Goal: Navigation & Orientation: Find specific page/section

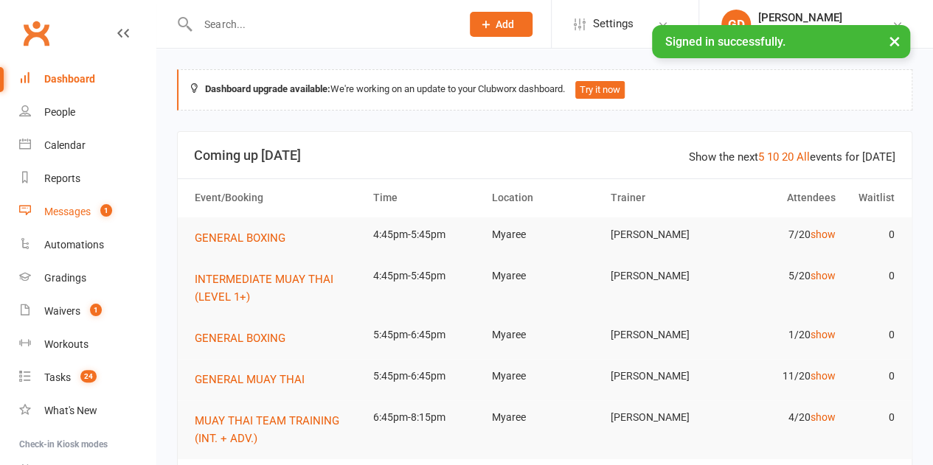
click at [69, 216] on div "Messages" at bounding box center [67, 212] width 46 height 12
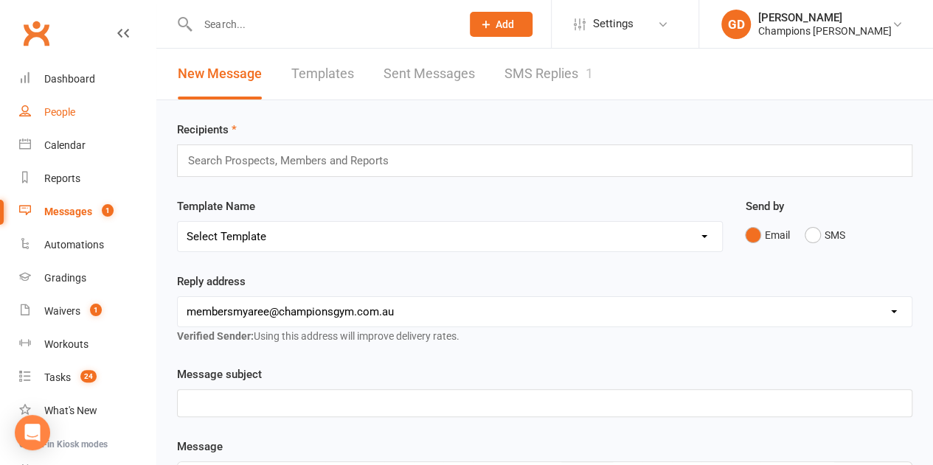
click at [53, 114] on div "People" at bounding box center [59, 112] width 31 height 12
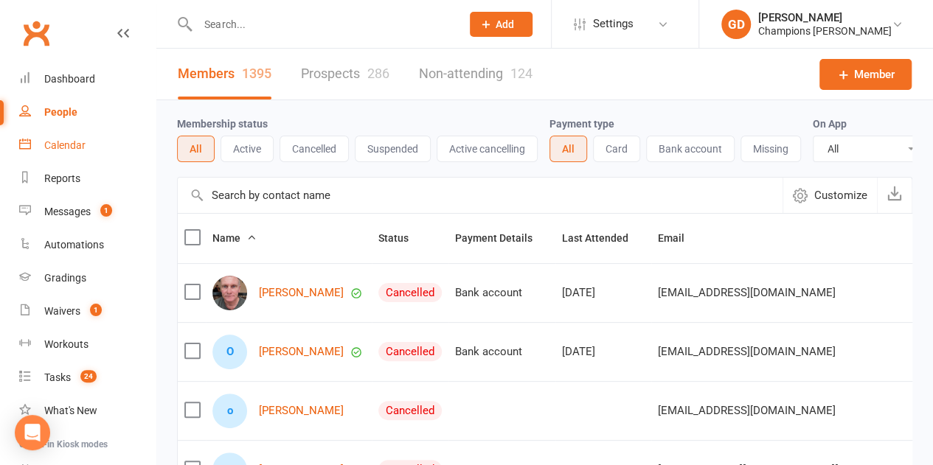
click at [56, 155] on link "Calendar" at bounding box center [87, 145] width 136 height 33
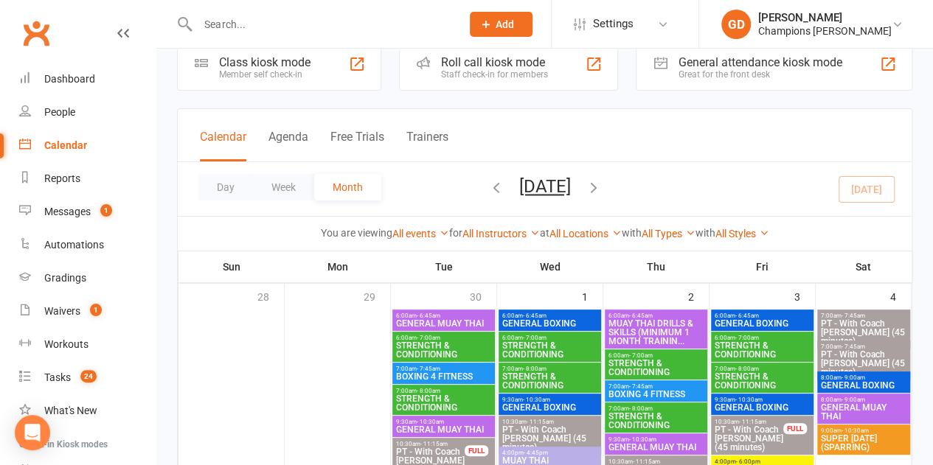
scroll to position [34, 0]
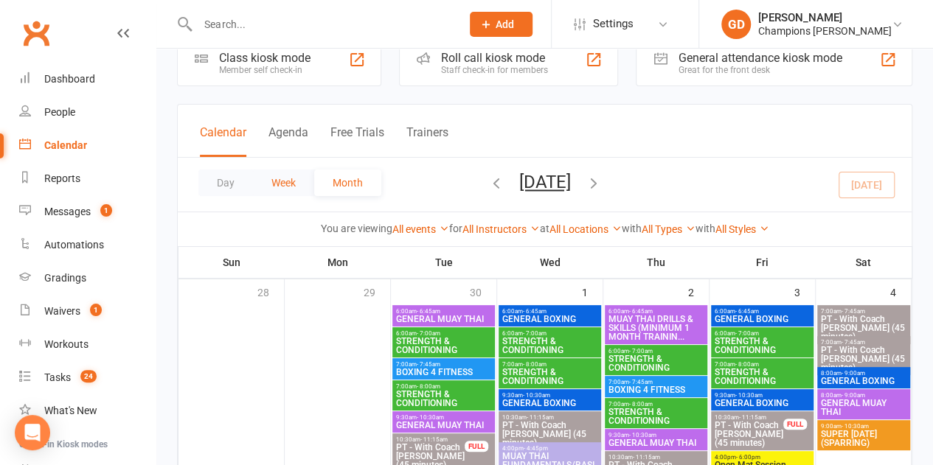
click at [284, 194] on button "Week" at bounding box center [283, 183] width 61 height 27
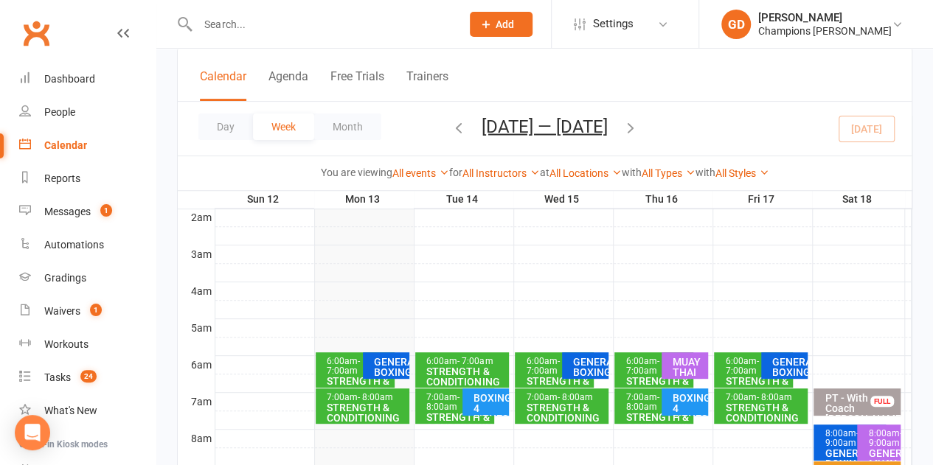
scroll to position [166, 0]
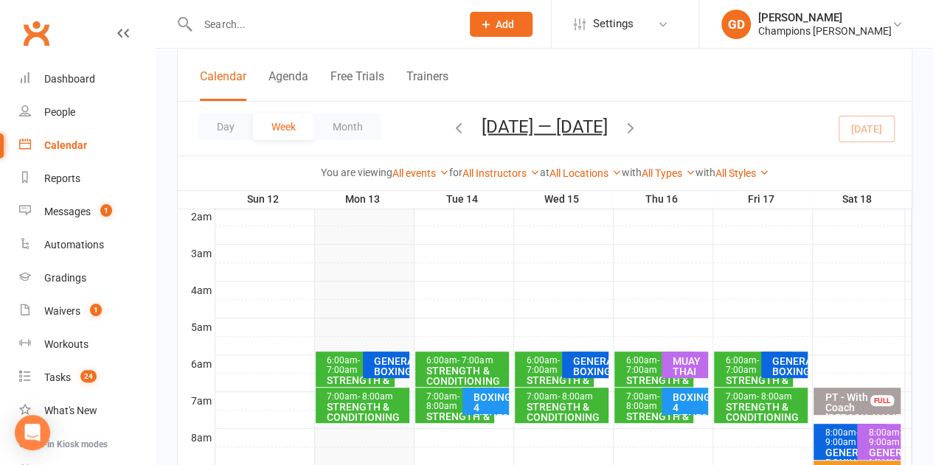
click at [536, 367] on span "- 7:00am" at bounding box center [542, 366] width 33 height 20
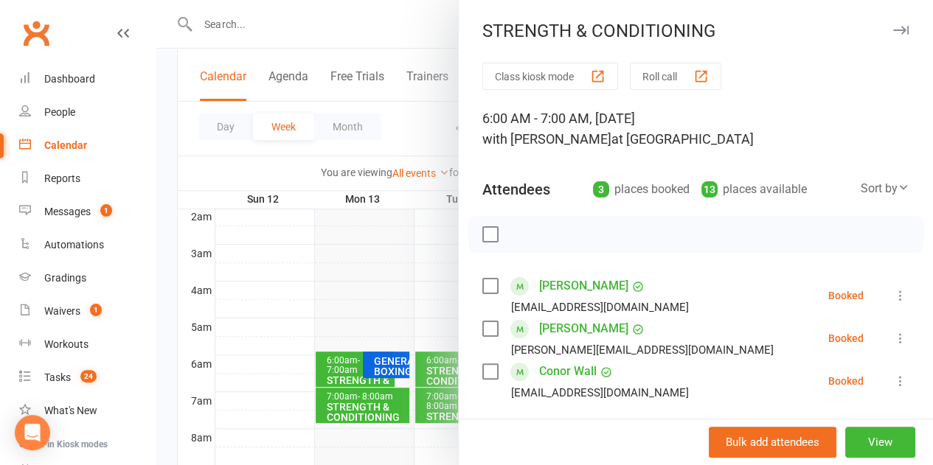
click at [342, 277] on div at bounding box center [544, 232] width 777 height 465
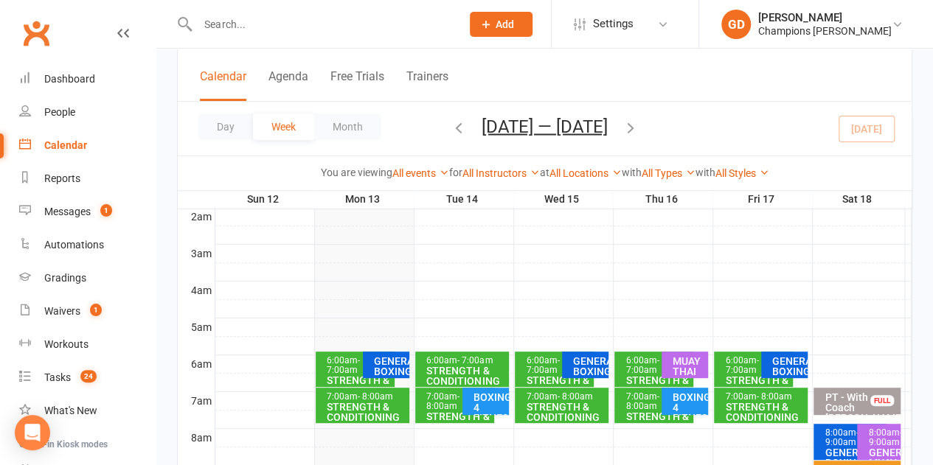
click at [541, 407] on div "STRENGTH & CONDITIONING" at bounding box center [565, 412] width 80 height 21
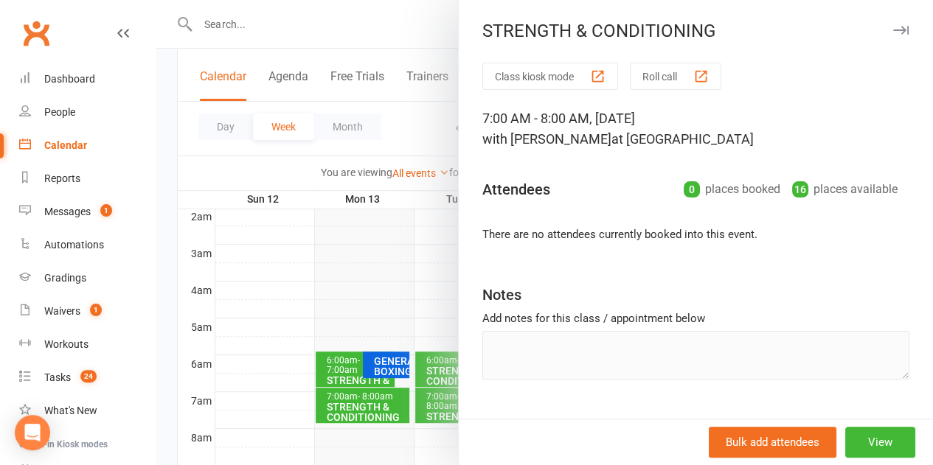
click at [384, 277] on div at bounding box center [544, 232] width 777 height 465
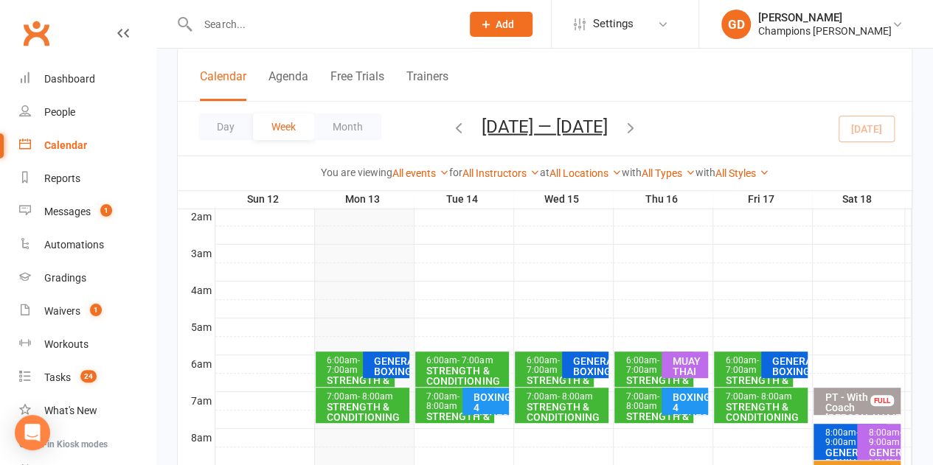
click at [643, 370] on span "- 7:00am" at bounding box center [642, 366] width 33 height 20
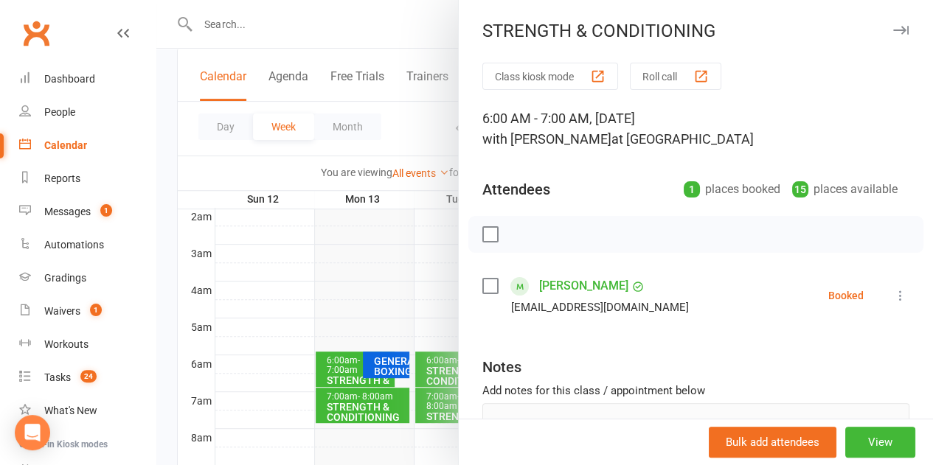
click at [350, 257] on div at bounding box center [544, 232] width 777 height 465
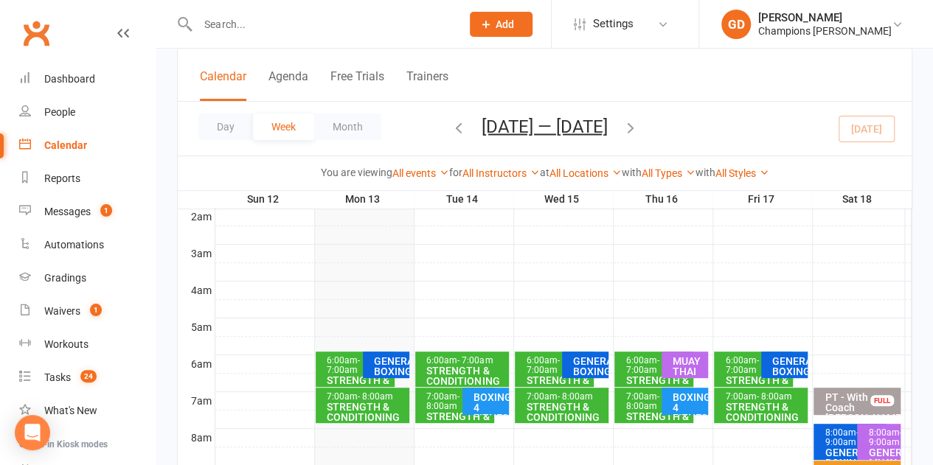
click at [443, 366] on div "STRENGTH & CONDITIONING" at bounding box center [466, 376] width 80 height 21
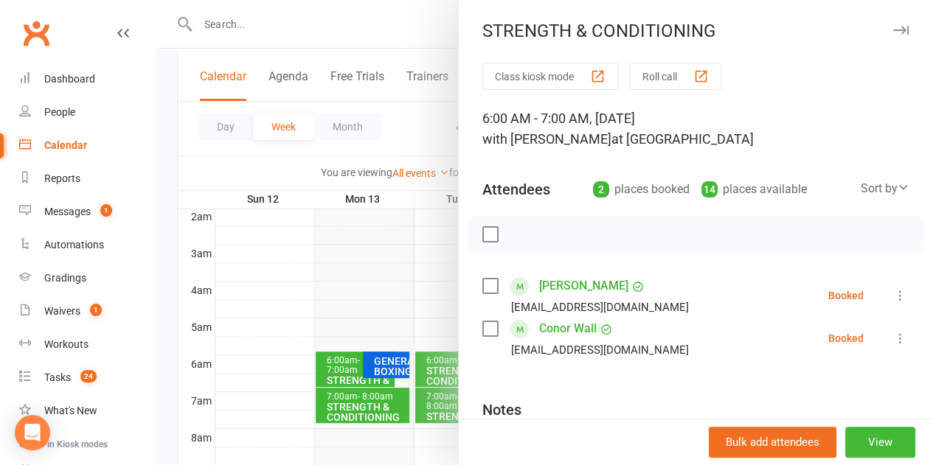
click at [291, 283] on div at bounding box center [544, 232] width 777 height 465
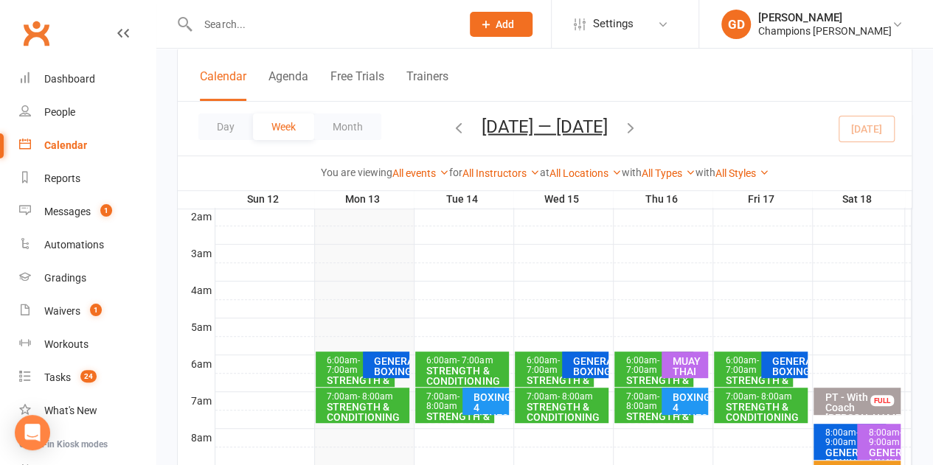
click at [434, 406] on span "- 8:00am" at bounding box center [442, 402] width 33 height 20
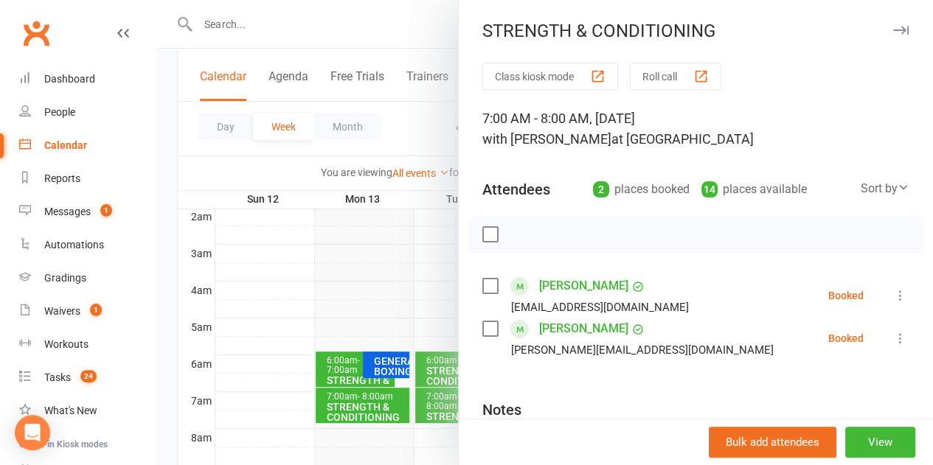
click at [360, 267] on div at bounding box center [544, 232] width 777 height 465
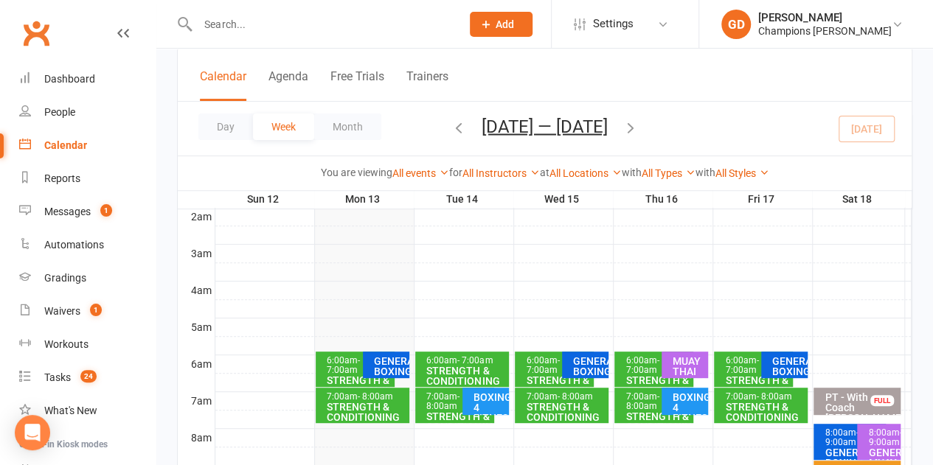
click at [534, 371] on span "- 7:00am" at bounding box center [542, 366] width 33 height 20
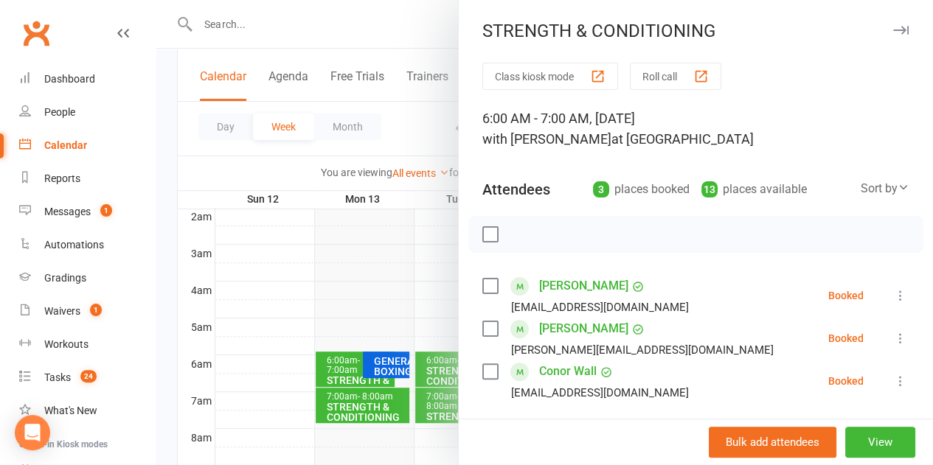
click at [379, 275] on div at bounding box center [544, 232] width 777 height 465
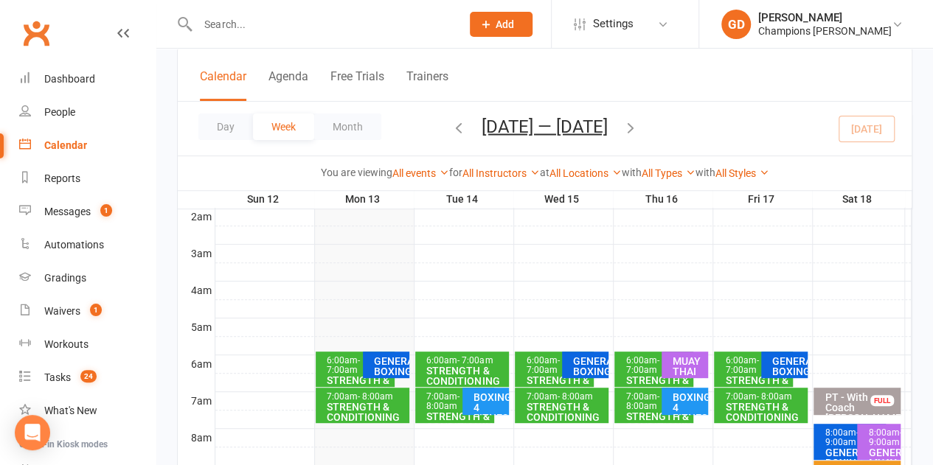
click at [546, 408] on div "STRENGTH & CONDITIONING" at bounding box center [565, 412] width 80 height 21
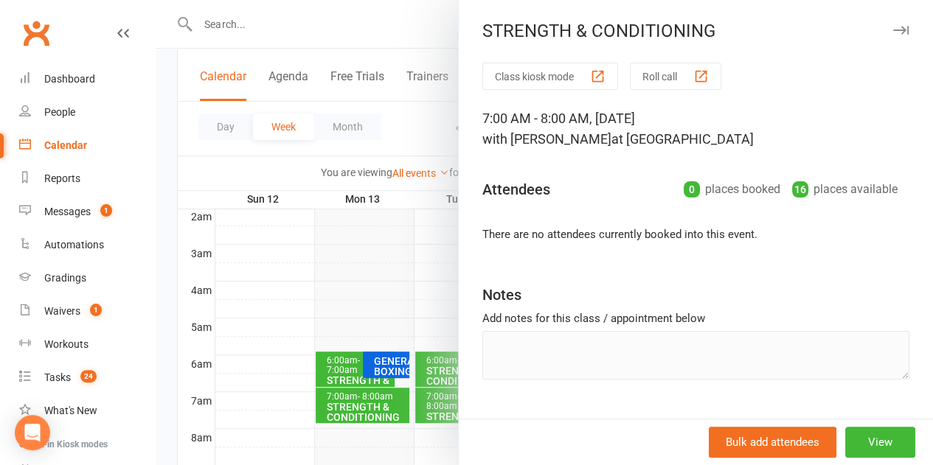
click at [395, 280] on div at bounding box center [544, 232] width 777 height 465
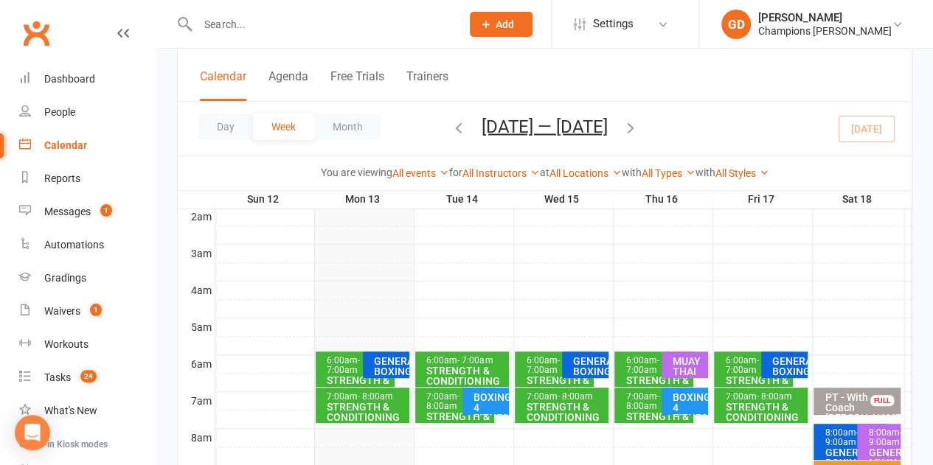
click at [642, 409] on span "- 8:00am" at bounding box center [642, 402] width 33 height 20
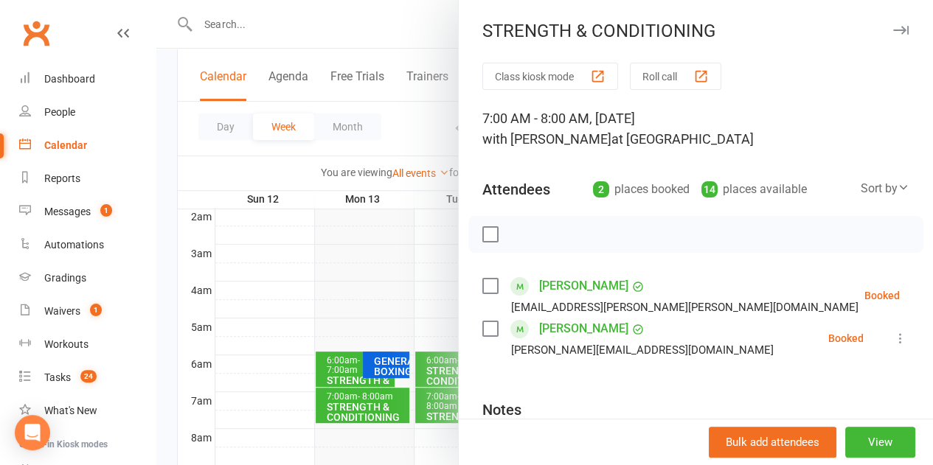
click at [386, 283] on div at bounding box center [544, 232] width 777 height 465
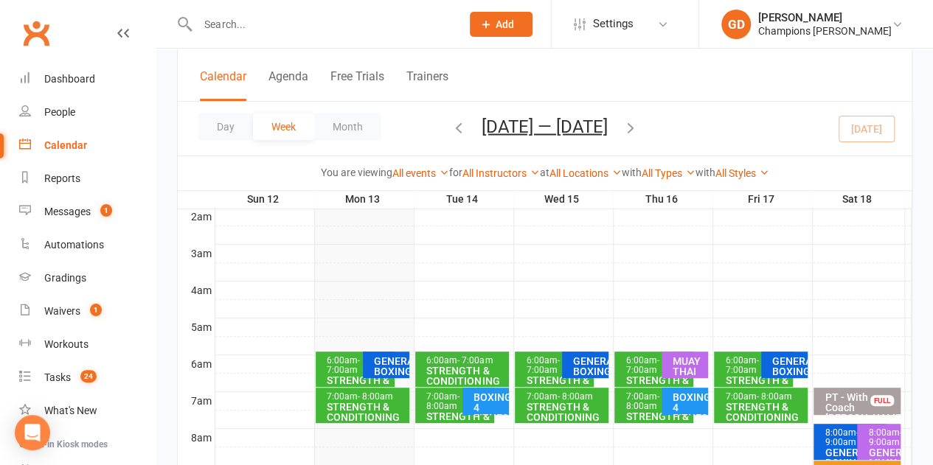
click at [640, 371] on span "- 7:00am" at bounding box center [642, 366] width 33 height 20
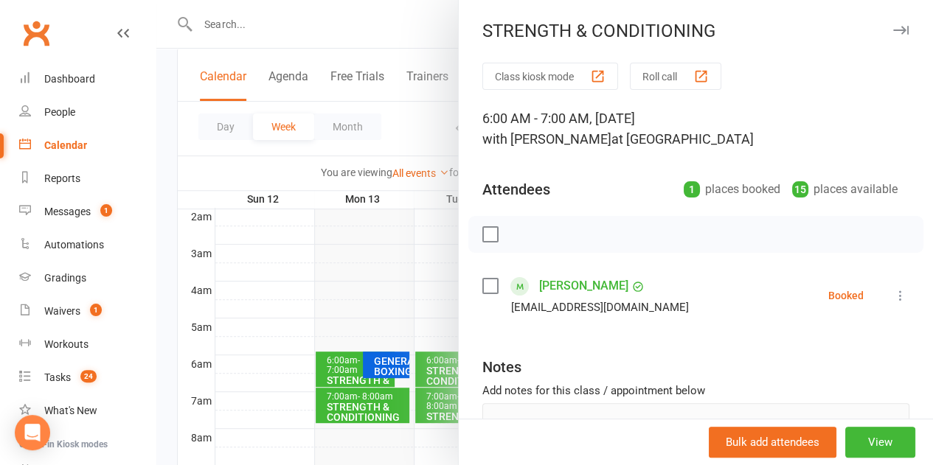
click at [557, 284] on link "[PERSON_NAME]" at bounding box center [583, 286] width 89 height 24
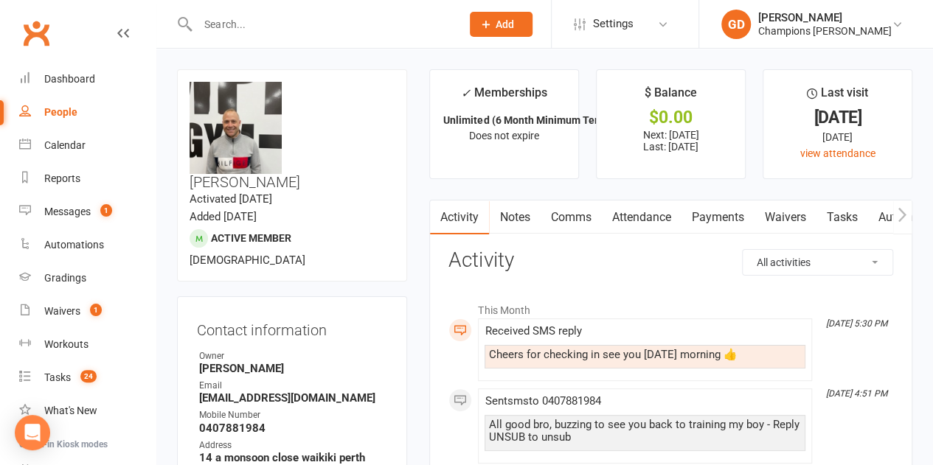
click at [33, 41] on link "Clubworx" at bounding box center [36, 33] width 37 height 37
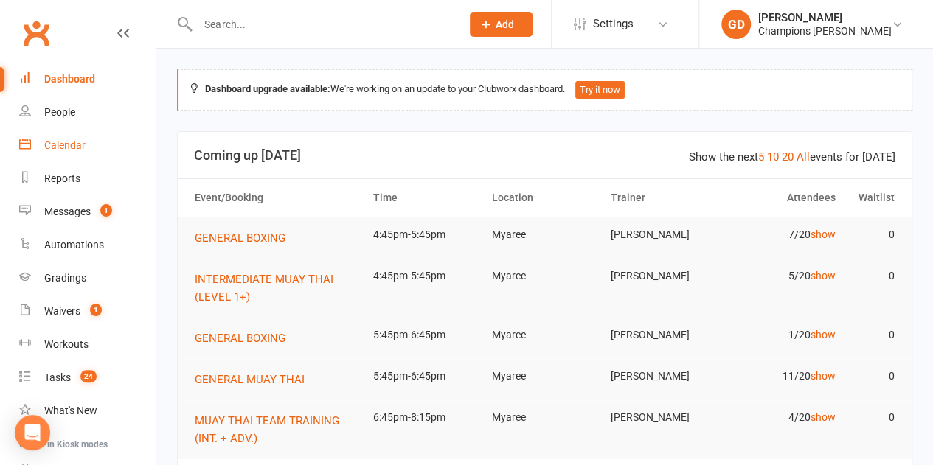
click at [82, 156] on link "Calendar" at bounding box center [87, 145] width 136 height 33
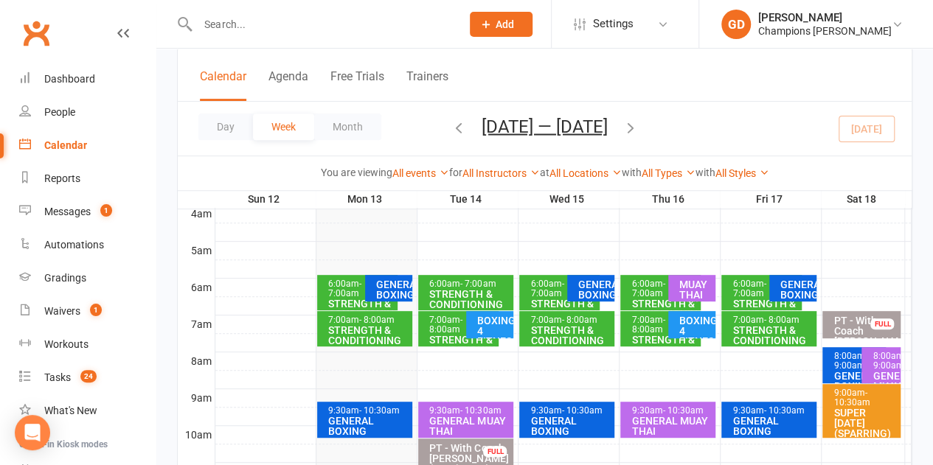
scroll to position [246, 0]
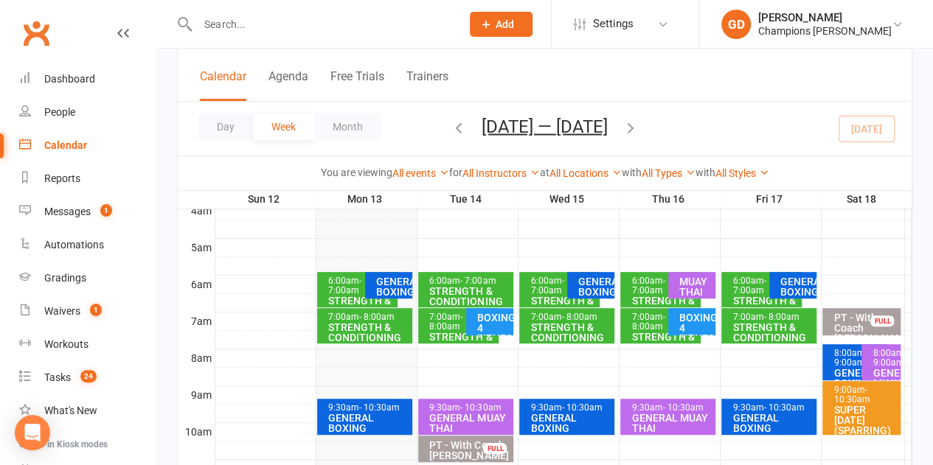
click at [566, 296] on div "STRENGTH & CONDITIONING" at bounding box center [563, 306] width 67 height 21
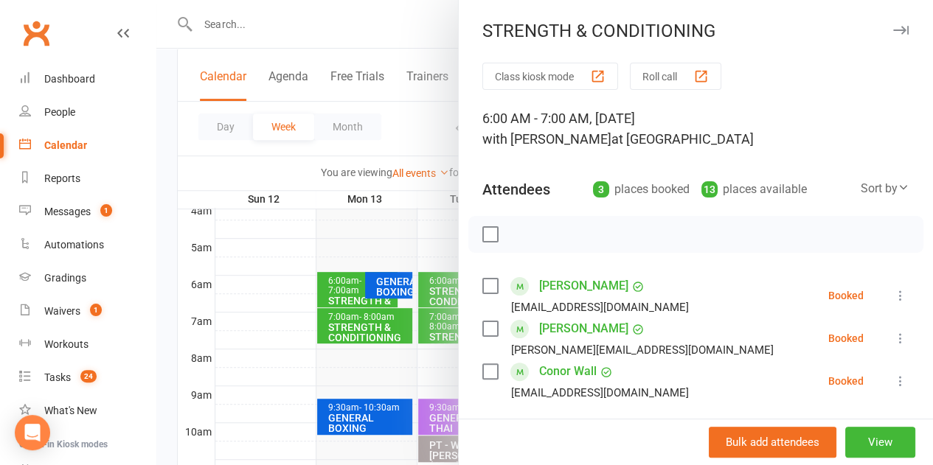
click at [426, 242] on div at bounding box center [544, 232] width 777 height 465
